Goal: Task Accomplishment & Management: Complete application form

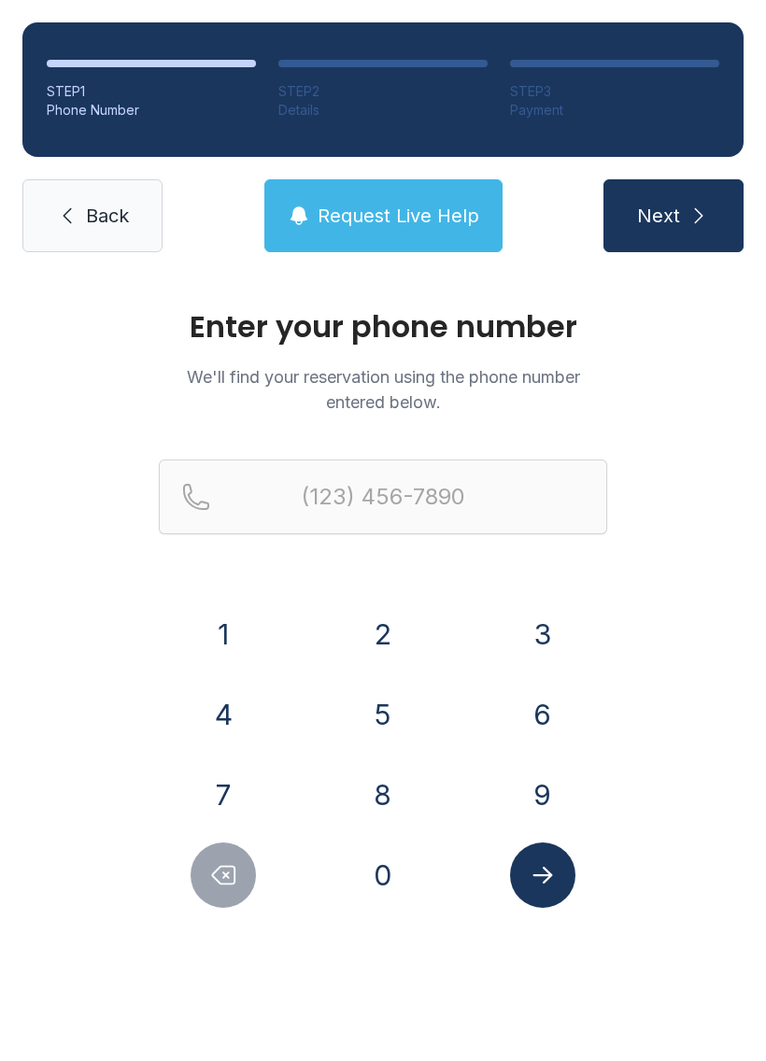
click at [541, 793] on button "9" at bounding box center [542, 794] width 65 height 65
click at [414, 886] on button "0" at bounding box center [382, 875] width 65 height 65
click at [552, 612] on button "3" at bounding box center [542, 634] width 65 height 65
click at [548, 704] on button "6" at bounding box center [542, 714] width 65 height 65
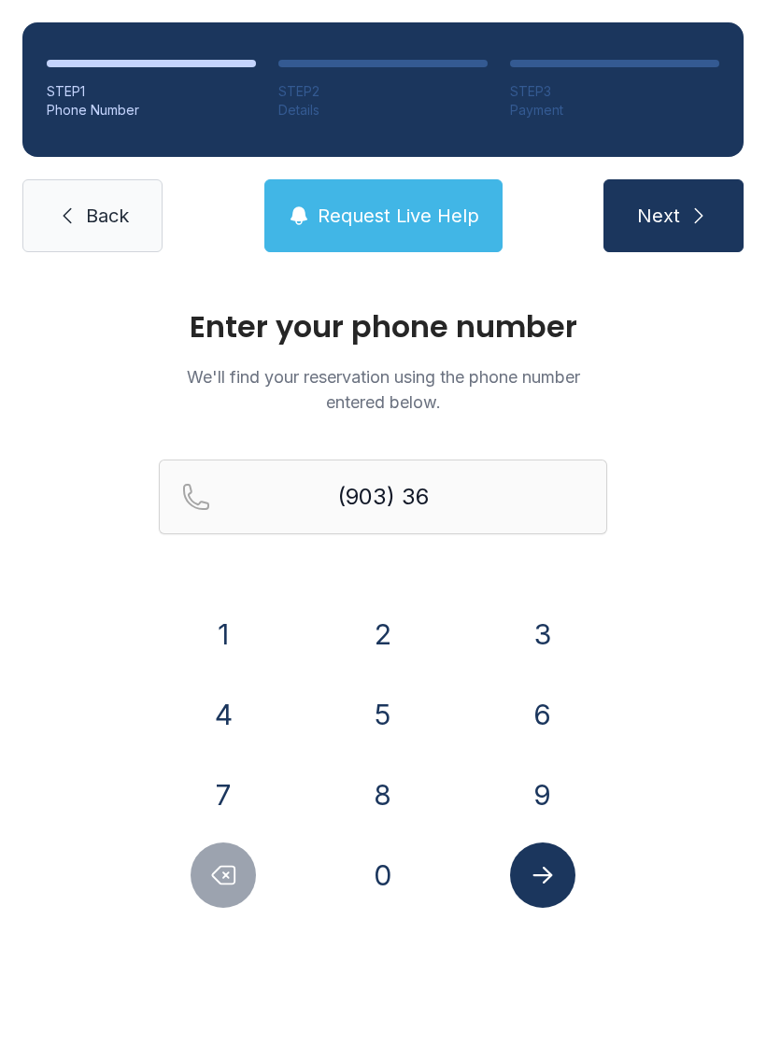
click at [414, 797] on button "8" at bounding box center [382, 794] width 65 height 65
click at [535, 790] on button "9" at bounding box center [542, 794] width 65 height 65
click at [413, 790] on button "8" at bounding box center [382, 794] width 65 height 65
click at [402, 877] on button "0" at bounding box center [382, 875] width 65 height 65
click at [407, 640] on button "2" at bounding box center [382, 634] width 65 height 65
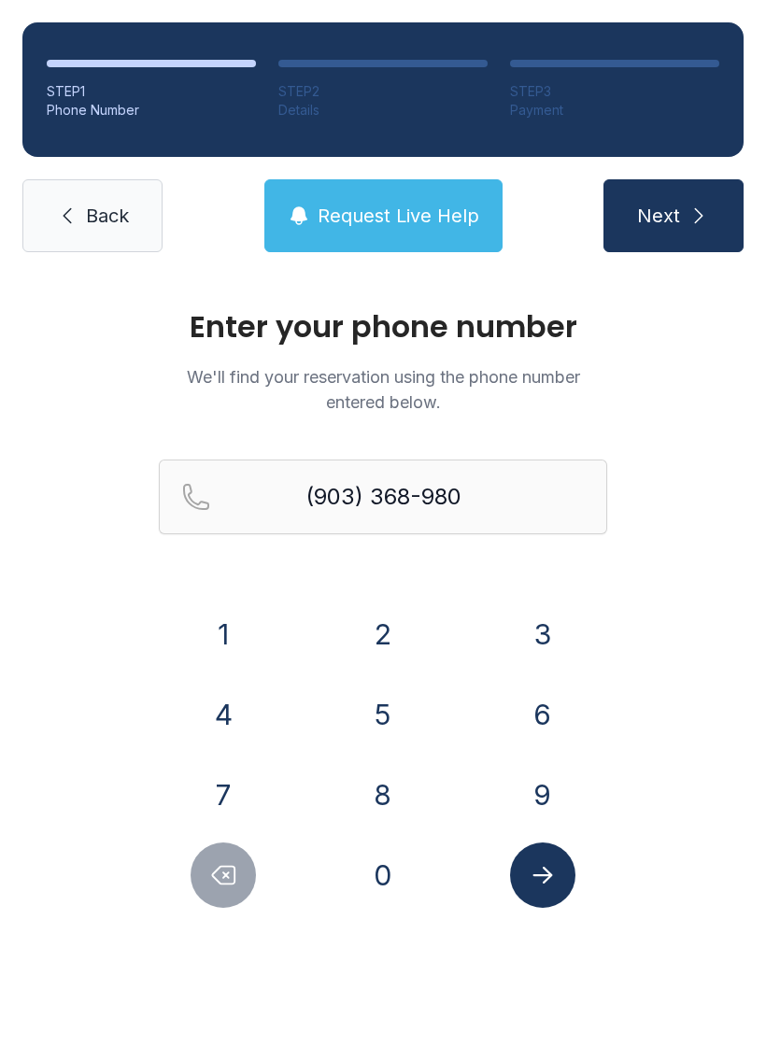
type input "[PHONE_NUMBER]"
click at [554, 885] on icon "Submit lookup form" at bounding box center [543, 875] width 28 height 28
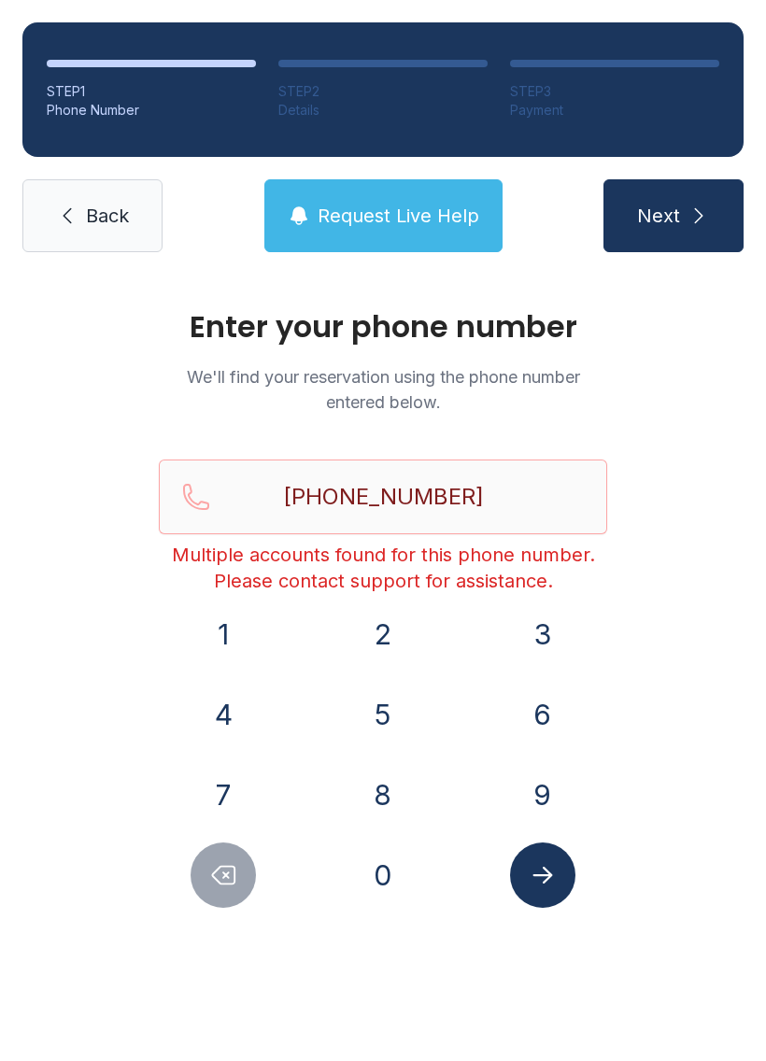
click at [434, 217] on span "Request Live Help" at bounding box center [399, 216] width 162 height 26
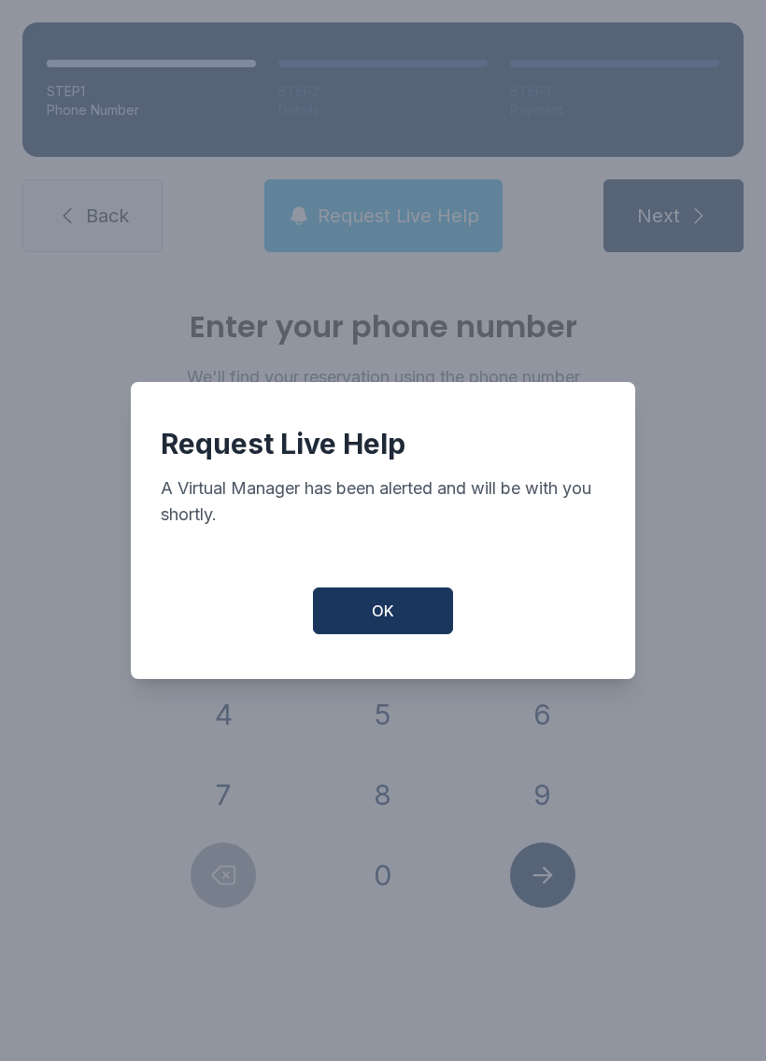
click at [389, 622] on span "OK" at bounding box center [383, 611] width 22 height 22
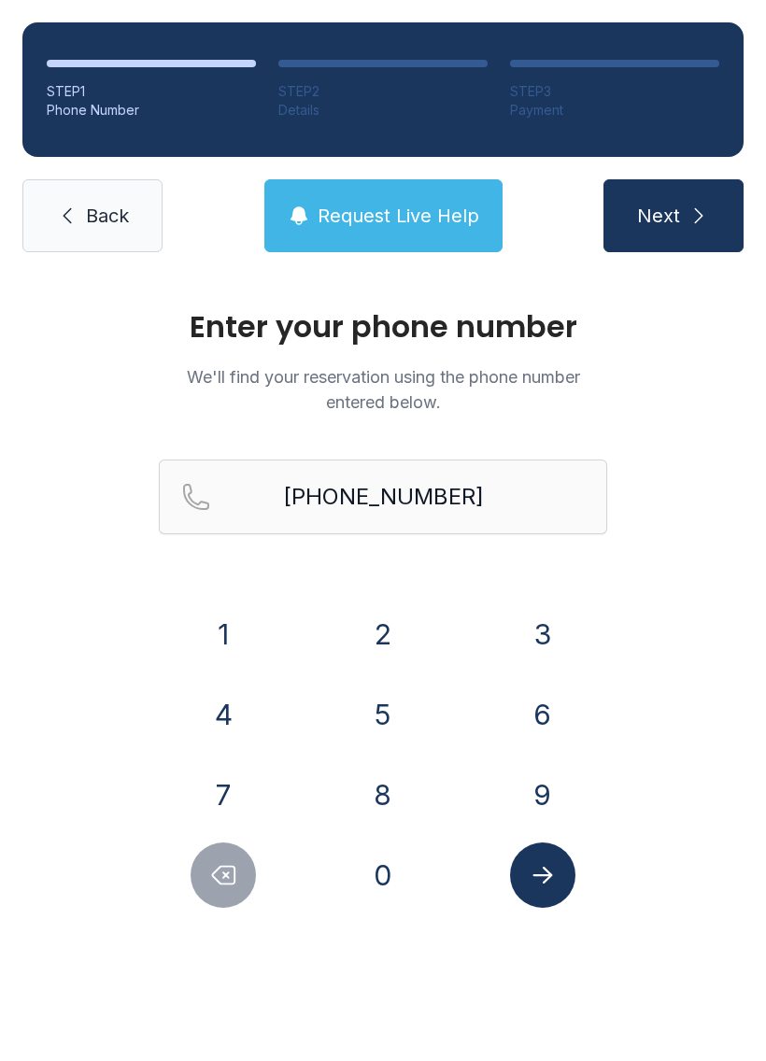
click at [117, 198] on link "Back" at bounding box center [92, 215] width 140 height 73
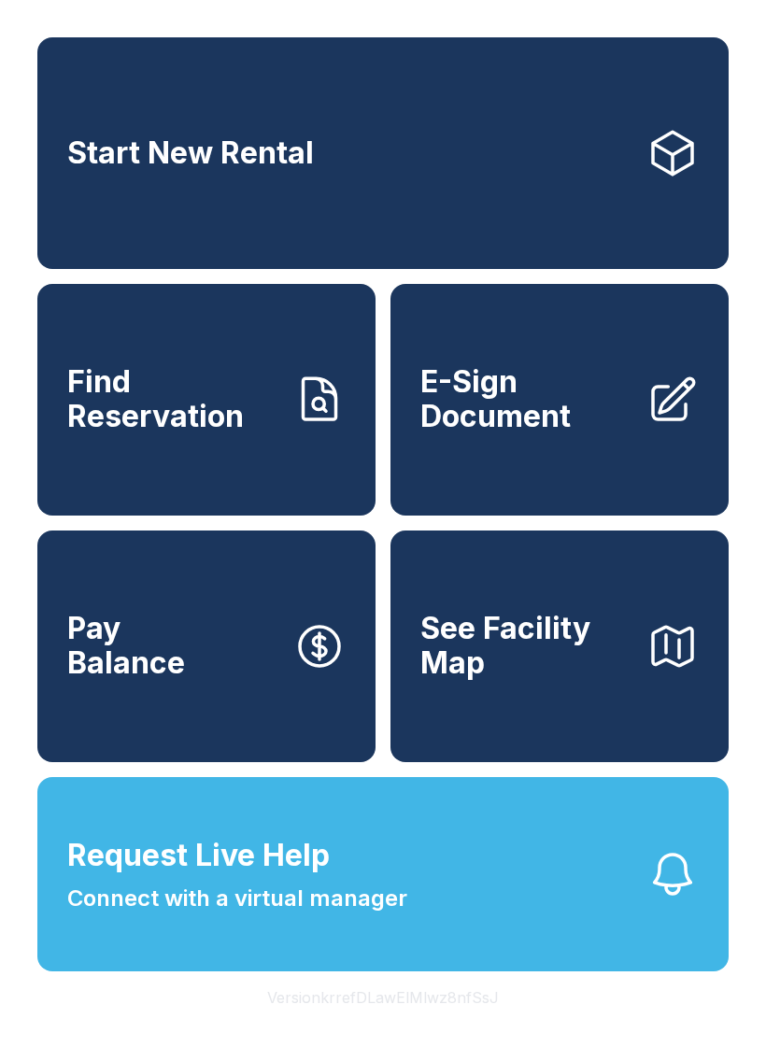
click at [235, 434] on span "Find Reservation" at bounding box center [172, 399] width 211 height 68
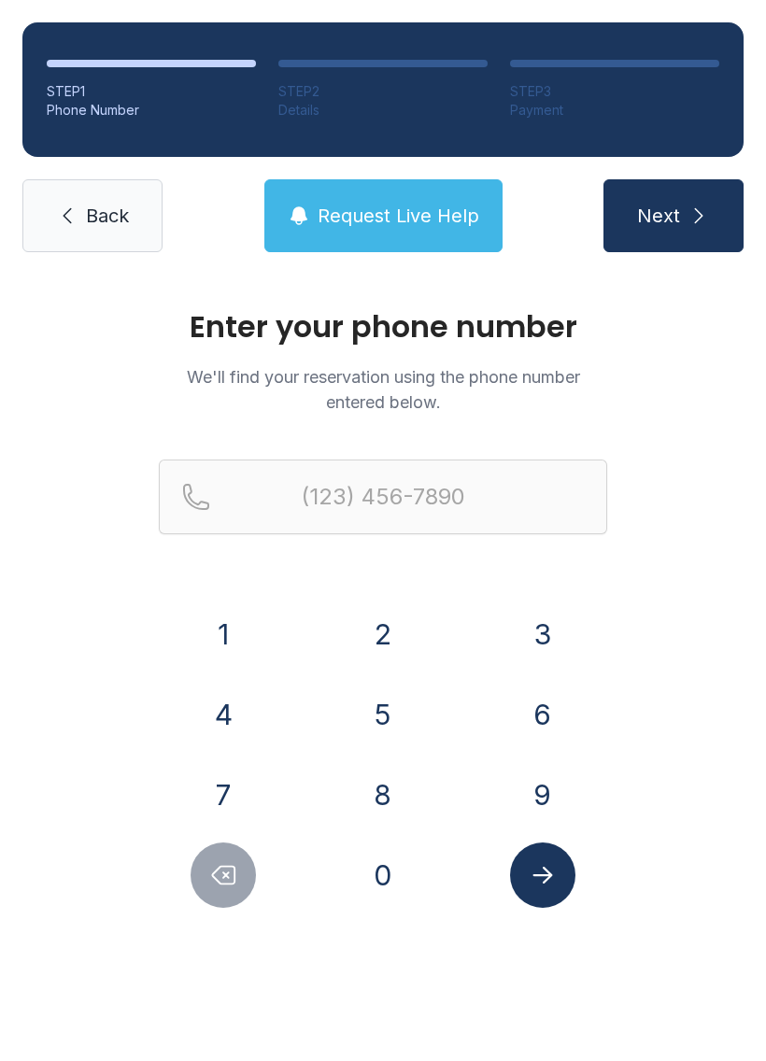
click at [535, 797] on button "9" at bounding box center [542, 794] width 65 height 65
click at [397, 871] on button "0" at bounding box center [382, 875] width 65 height 65
click at [550, 634] on button "3" at bounding box center [542, 634] width 65 height 65
click at [549, 634] on button "3" at bounding box center [542, 634] width 65 height 65
click at [565, 686] on div "6" at bounding box center [542, 714] width 130 height 65
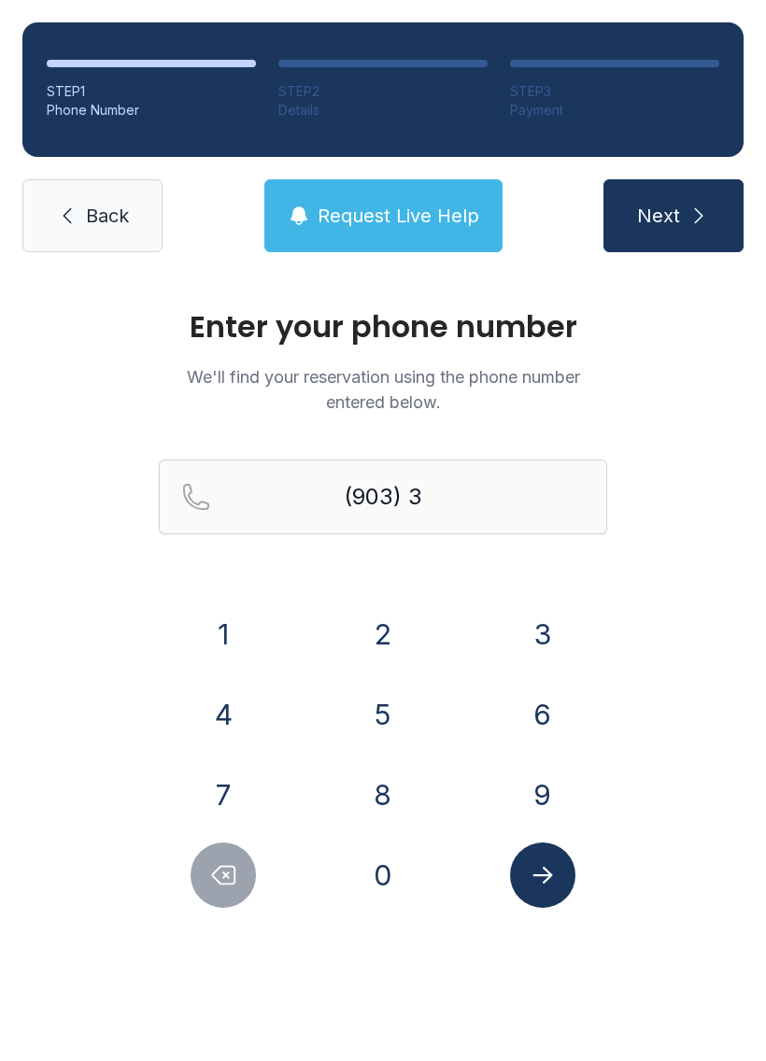
click at [534, 710] on button "6" at bounding box center [542, 714] width 65 height 65
click at [386, 797] on button "8" at bounding box center [382, 794] width 65 height 65
click at [531, 799] on button "9" at bounding box center [542, 794] width 65 height 65
click at [382, 803] on button "8" at bounding box center [382, 794] width 65 height 65
click at [392, 866] on button "0" at bounding box center [382, 875] width 65 height 65
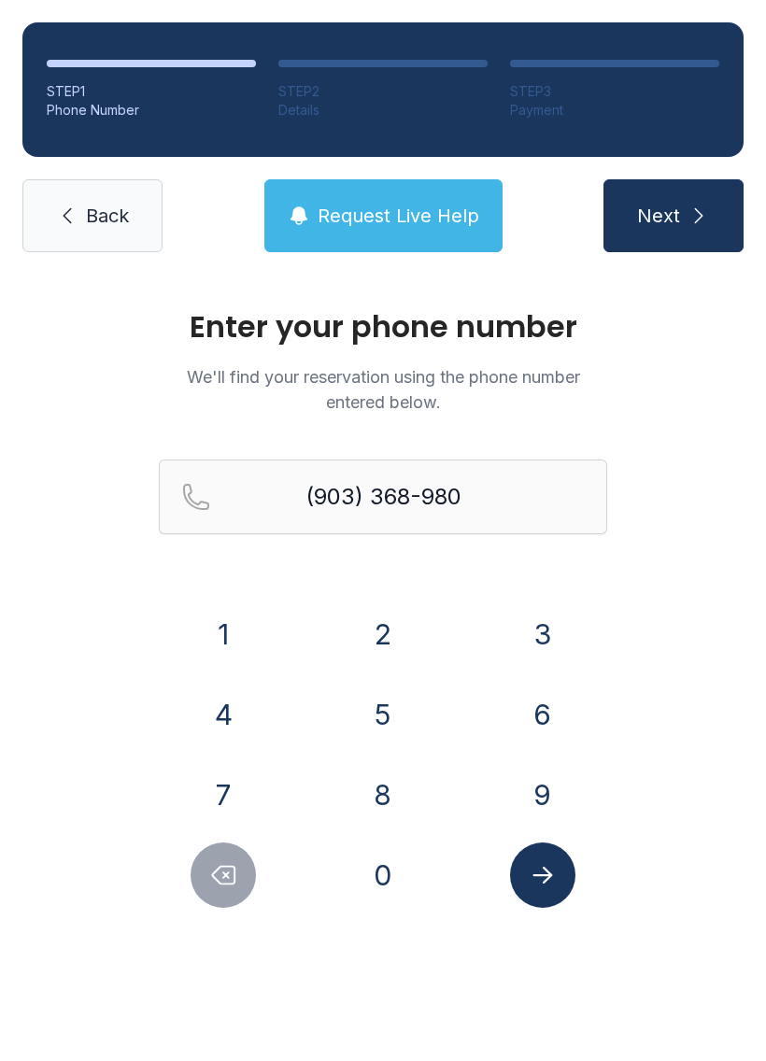
click at [386, 651] on button "2" at bounding box center [382, 634] width 65 height 65
type input "[PHONE_NUMBER]"
click at [545, 874] on icon "Submit lookup form" at bounding box center [543, 875] width 28 height 28
click at [550, 890] on button "Submit lookup form" at bounding box center [542, 875] width 65 height 65
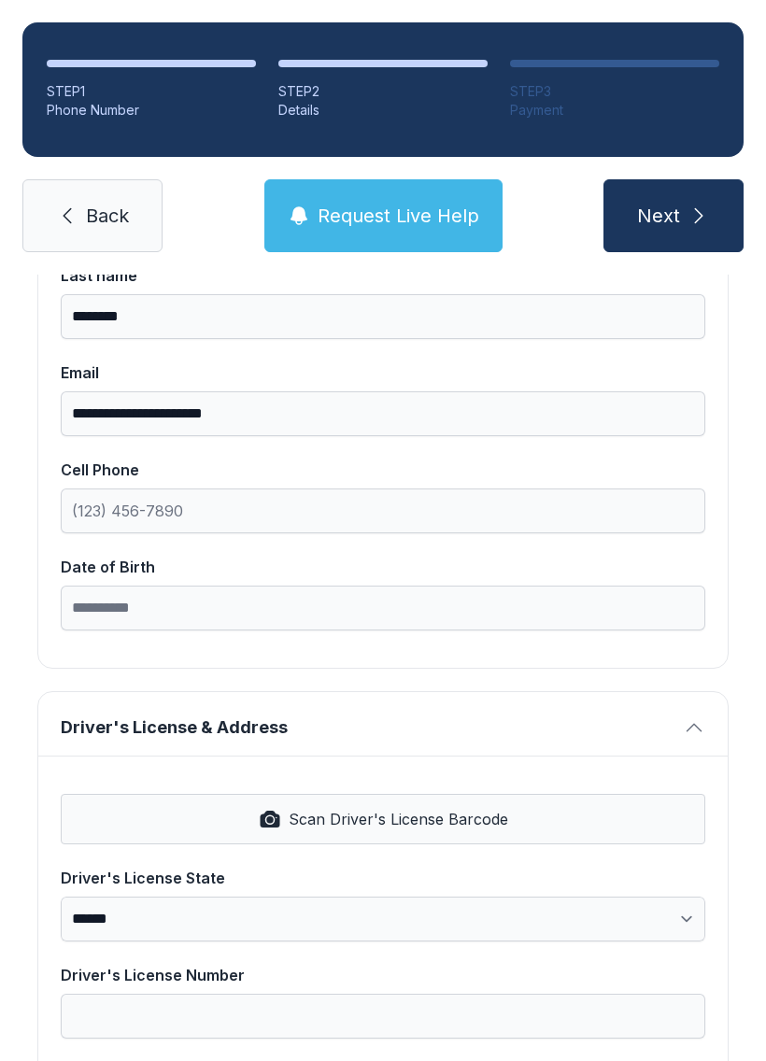
scroll to position [323, 0]
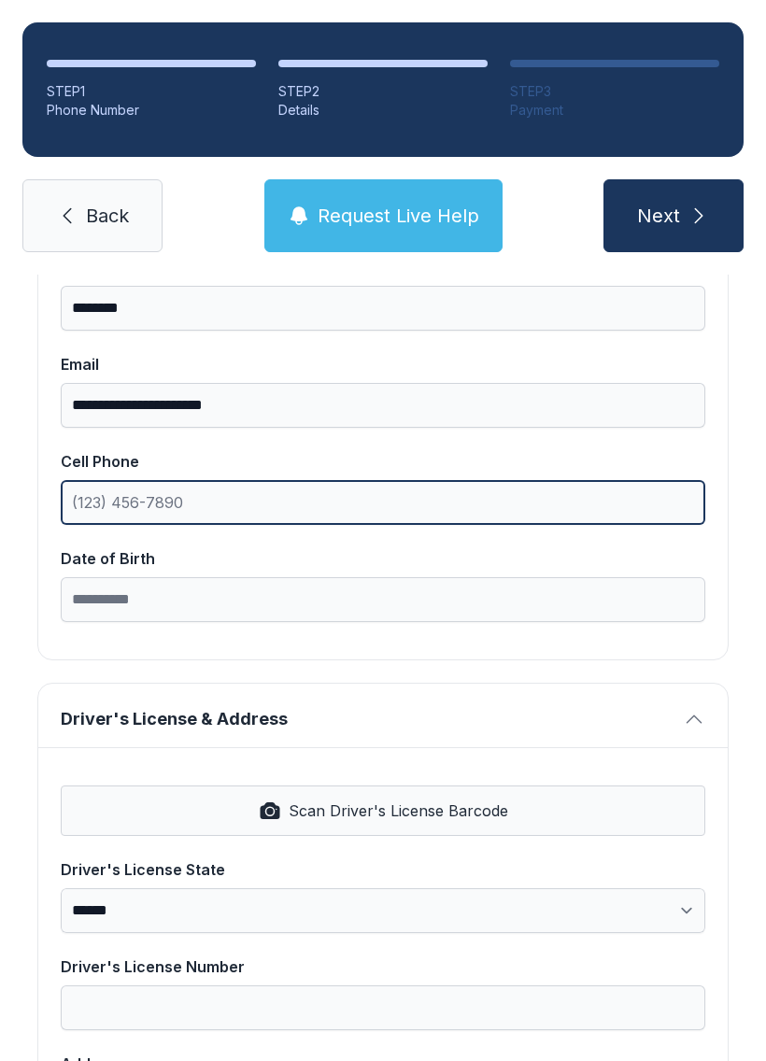
click at [501, 500] on input "Cell Phone" at bounding box center [383, 502] width 645 height 45
type input "("
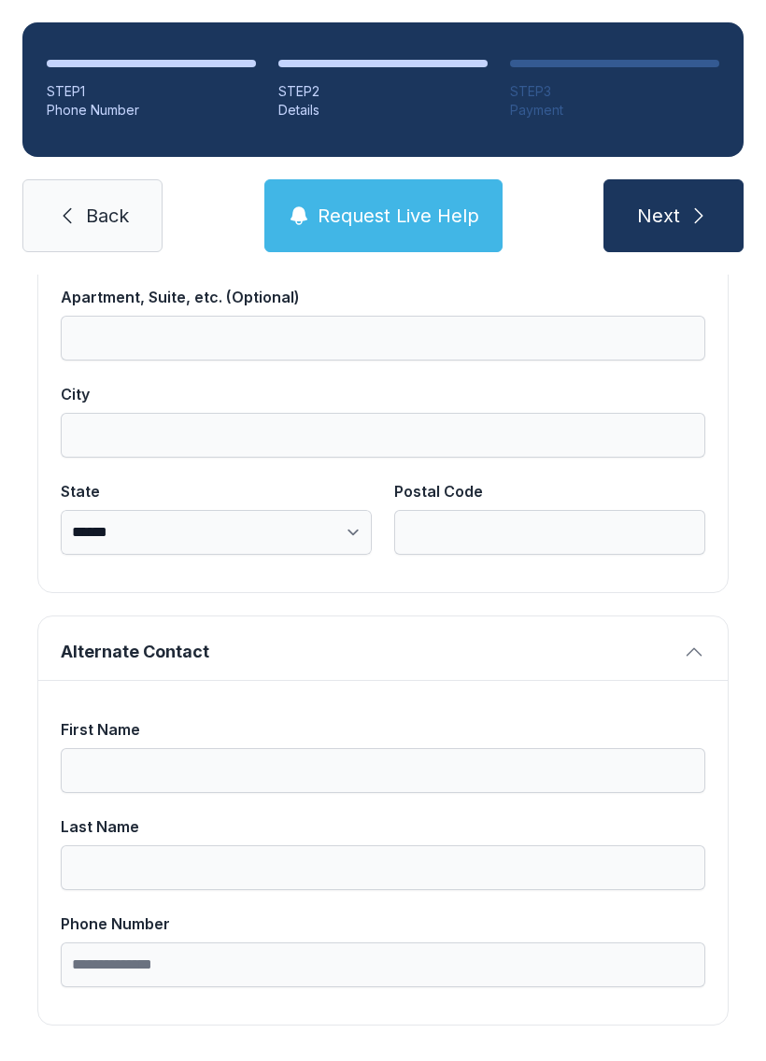
scroll to position [1186, 0]
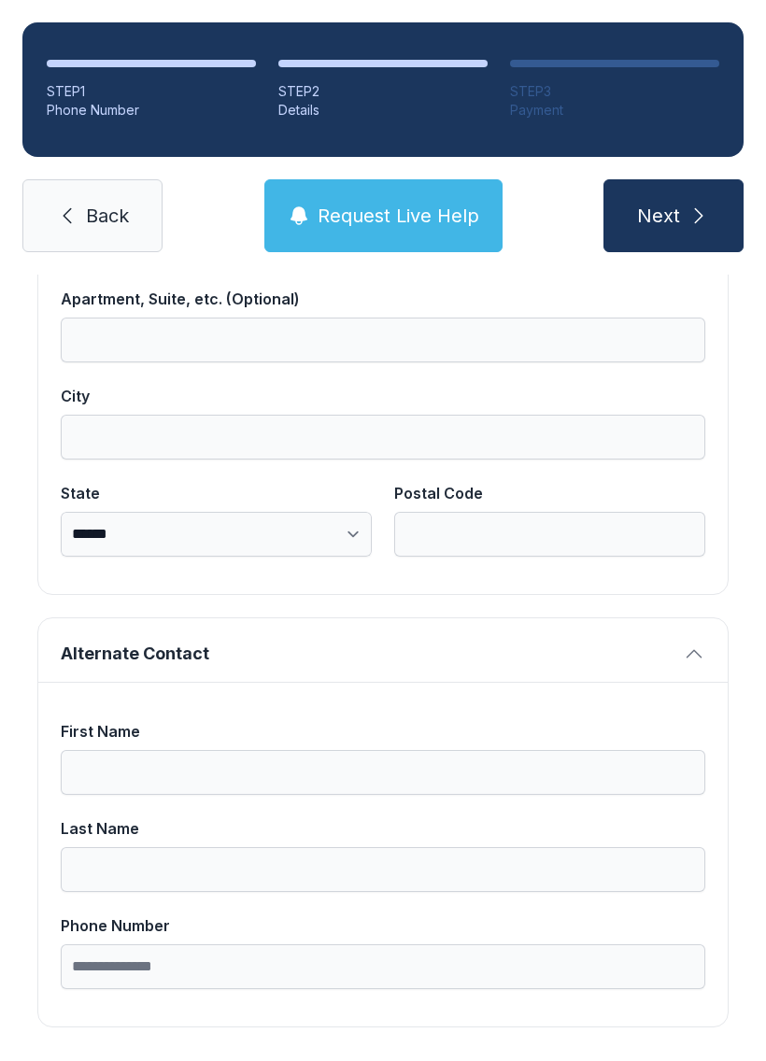
click at [718, 619] on div "**********" at bounding box center [382, 111] width 691 height 1834
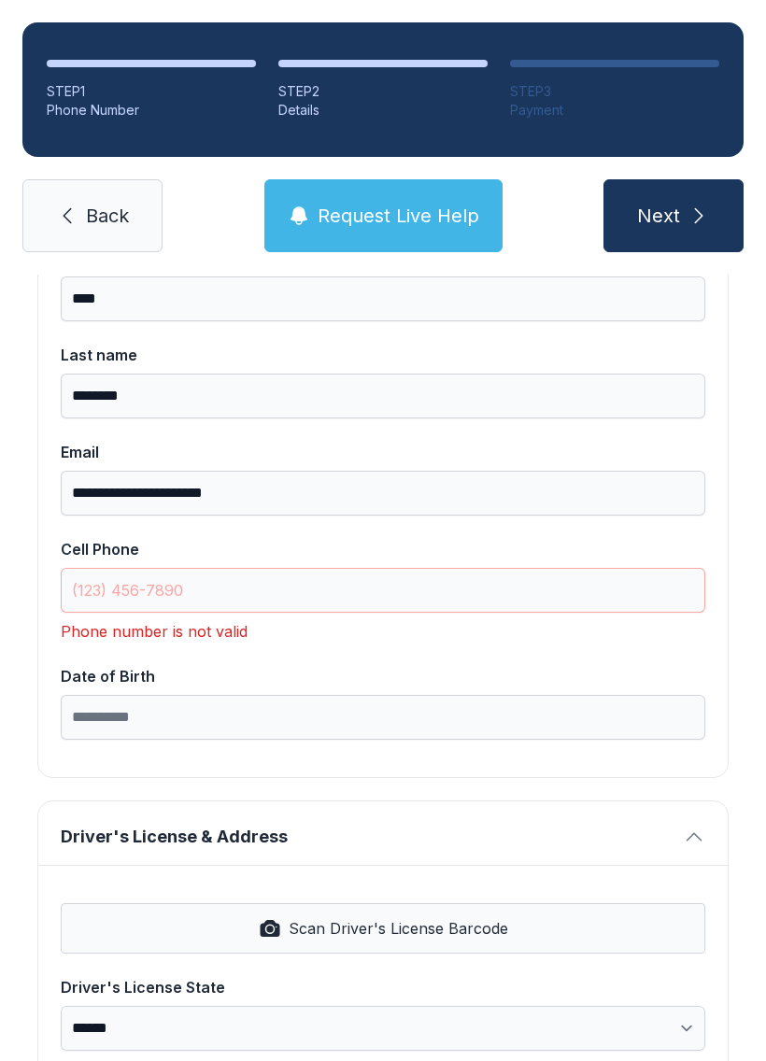
scroll to position [183, 0]
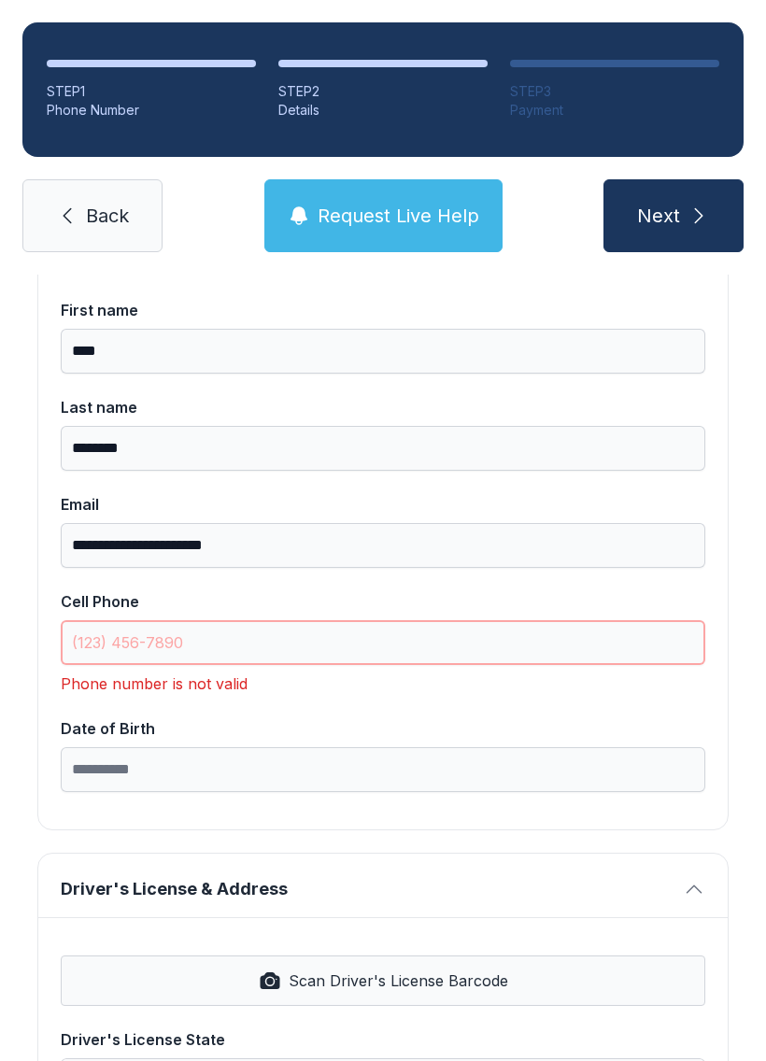
click at [484, 629] on input "Cell Phone" at bounding box center [383, 642] width 645 height 45
type input "(90"
click at [125, 221] on span "Back" at bounding box center [107, 216] width 43 height 26
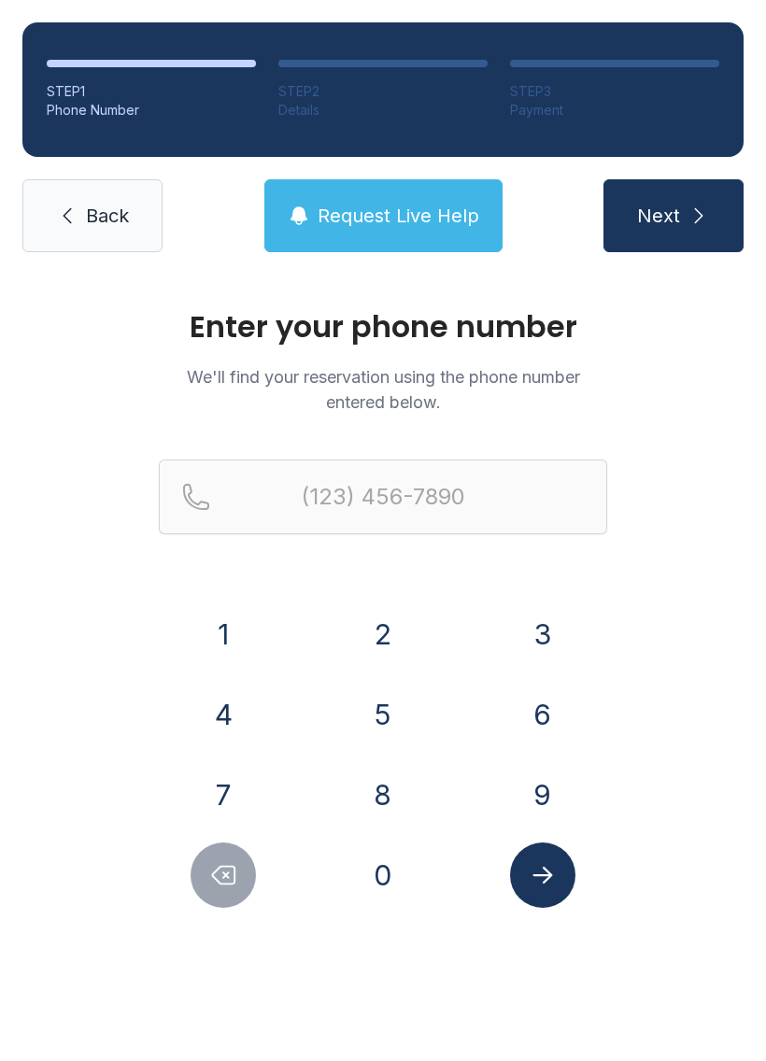
click at [95, 251] on link "Back" at bounding box center [92, 215] width 140 height 73
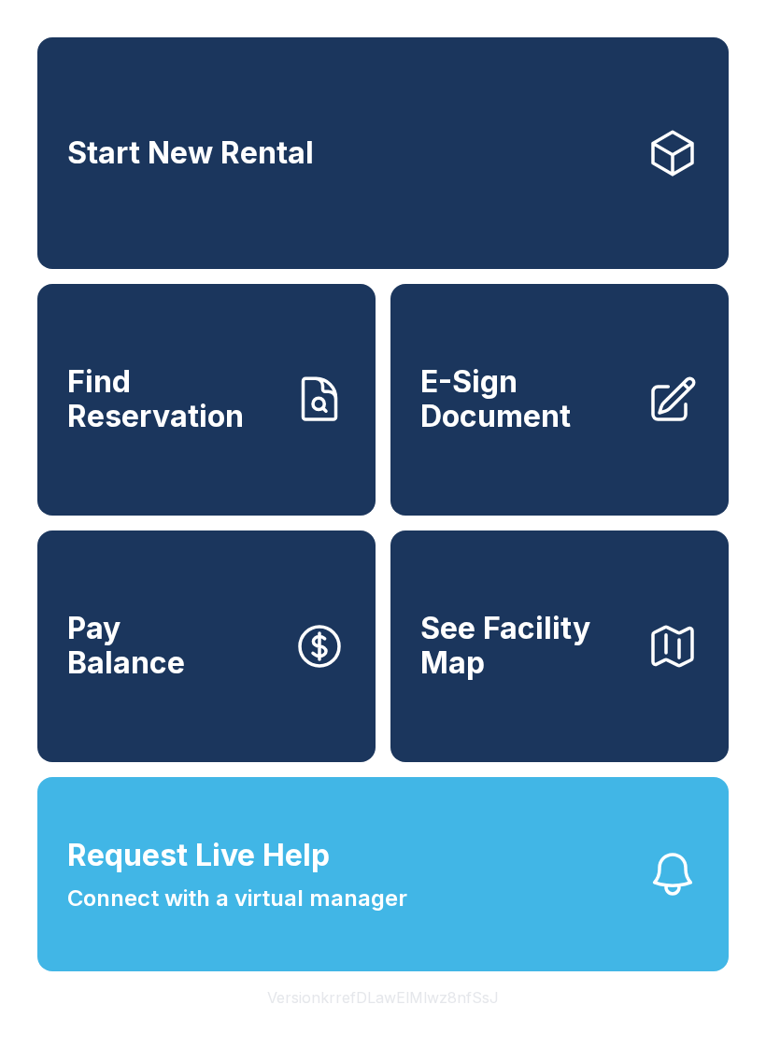
click at [536, 412] on span "E-Sign Document" at bounding box center [525, 399] width 211 height 68
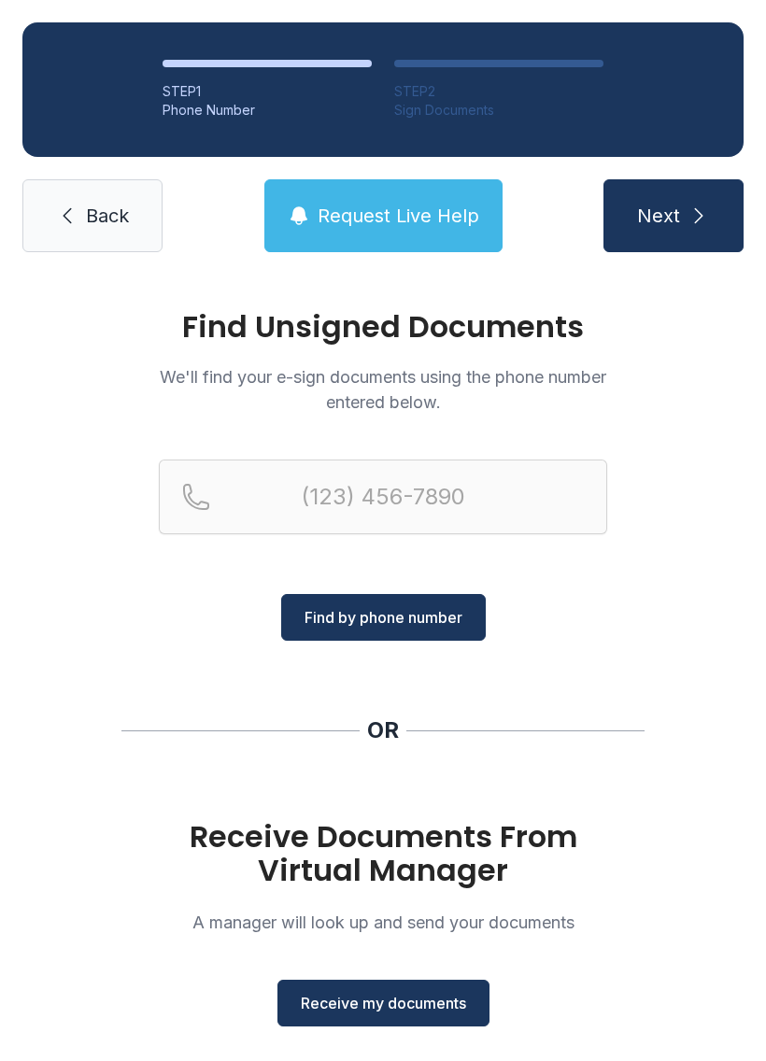
click at [420, 991] on button "Receive my documents" at bounding box center [384, 1003] width 212 height 47
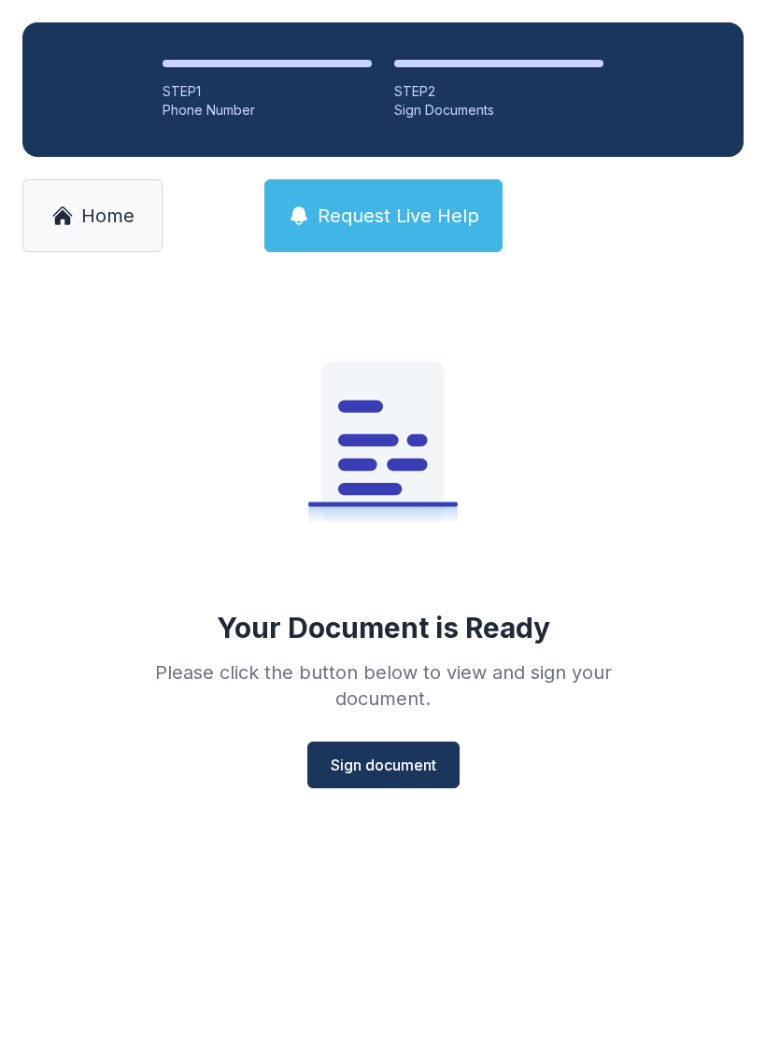
click at [405, 765] on span "Sign document" at bounding box center [384, 765] width 106 height 22
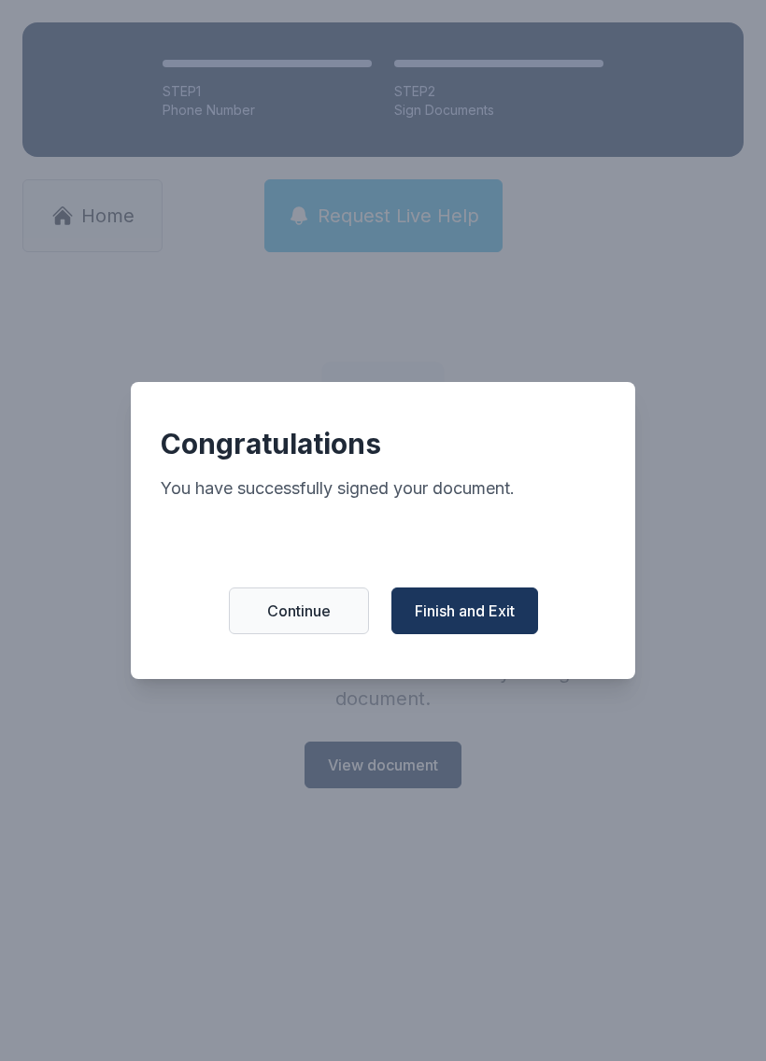
click at [303, 620] on span "Continue" at bounding box center [299, 611] width 64 height 22
